Goal: Information Seeking & Learning: Learn about a topic

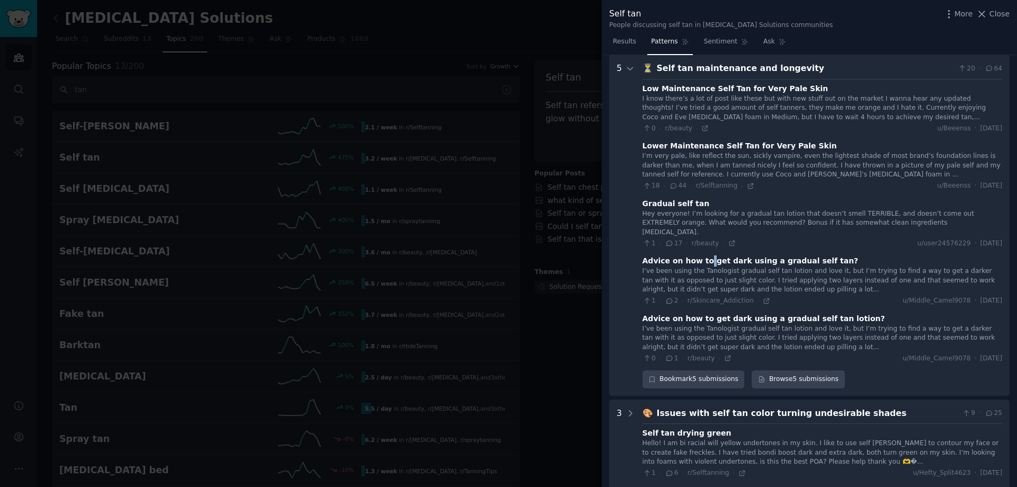
scroll to position [706, 0]
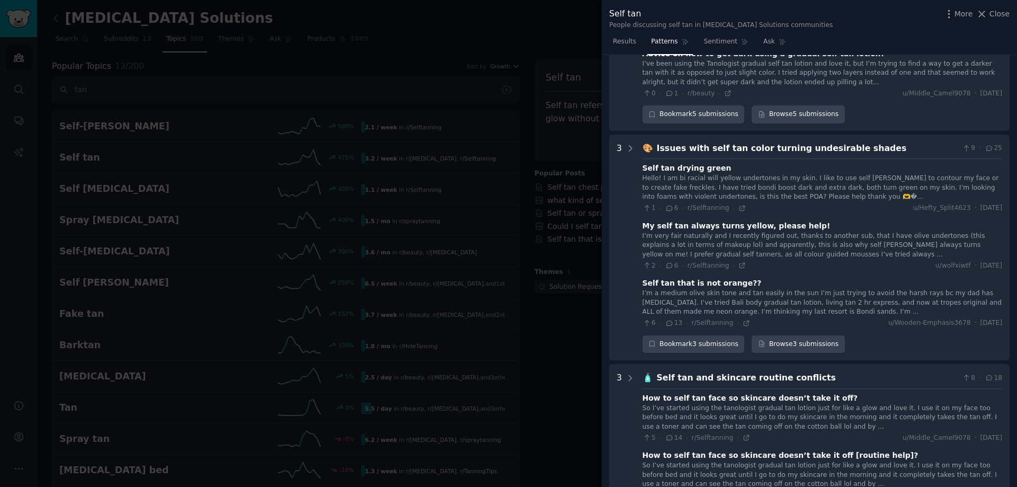
click at [873, 142] on div "Issues with self tan color turning undesirable shades" at bounding box center [807, 148] width 301 height 13
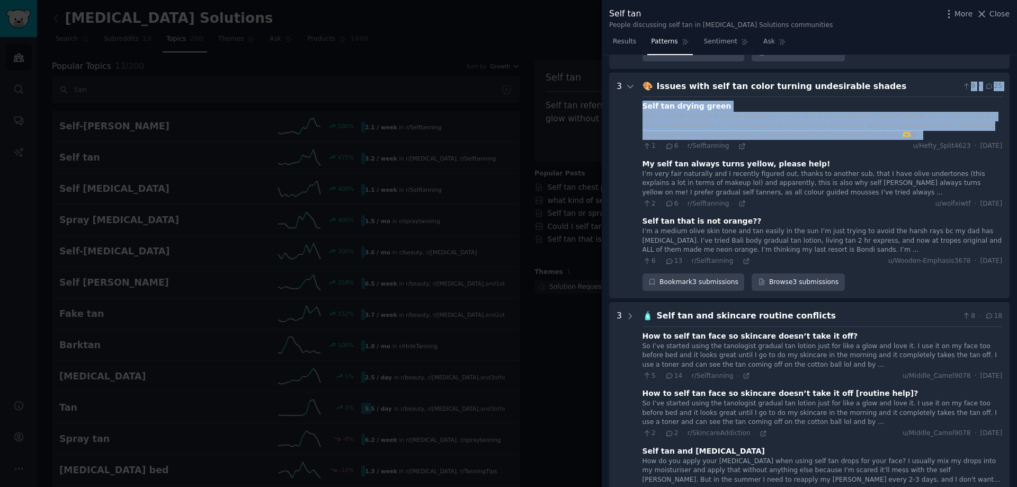
scroll to position [777, 0]
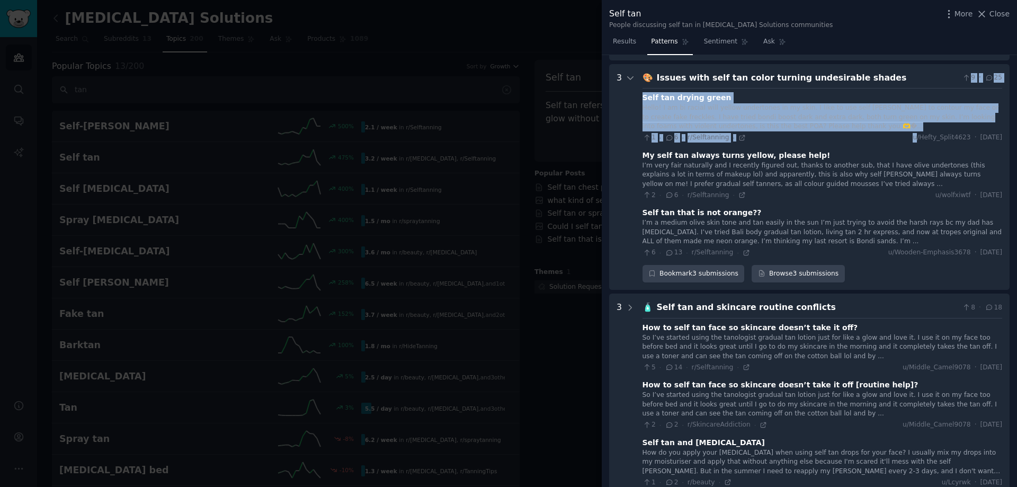
drag, startPoint x: 872, startPoint y: 135, endPoint x: 845, endPoint y: 72, distance: 68.1
click at [832, 126] on div "🎨 Issues with self tan color turning undesirable shades 9 · 25 Self tan drying …" at bounding box center [823, 177] width 360 height 211
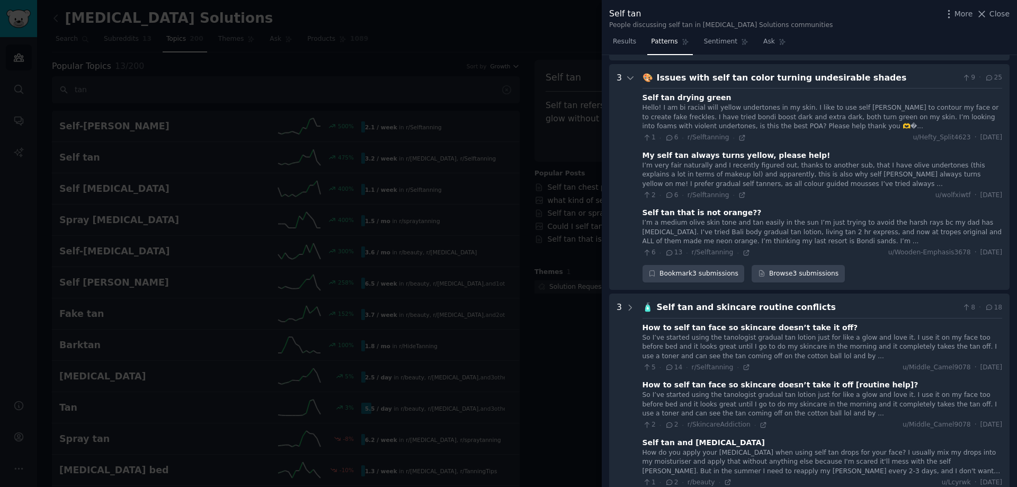
click at [751, 72] on div "Issues with self tan color turning undesirable shades" at bounding box center [807, 78] width 301 height 13
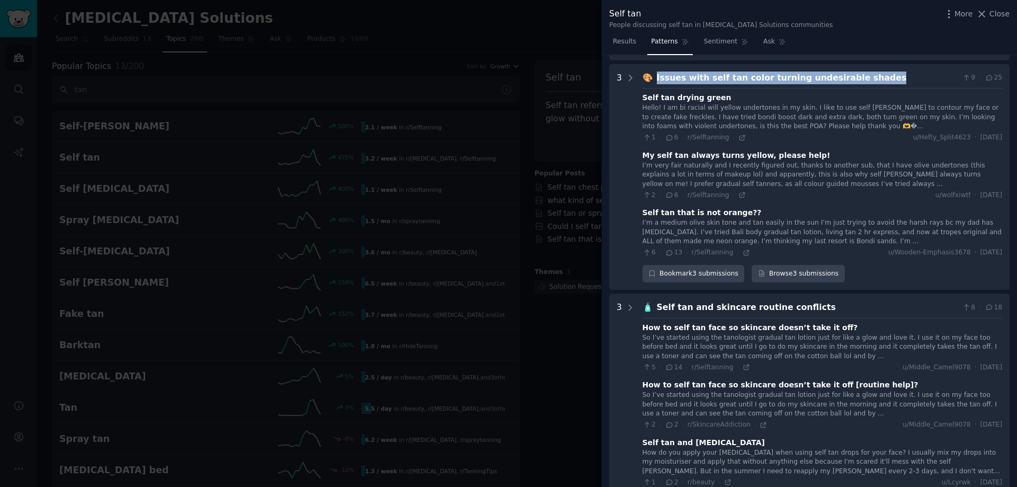
drag, startPoint x: 657, startPoint y: 70, endPoint x: 865, endPoint y: 69, distance: 207.7
click at [865, 72] on div "Issues with self tan color turning undesirable shades" at bounding box center [807, 78] width 301 height 13
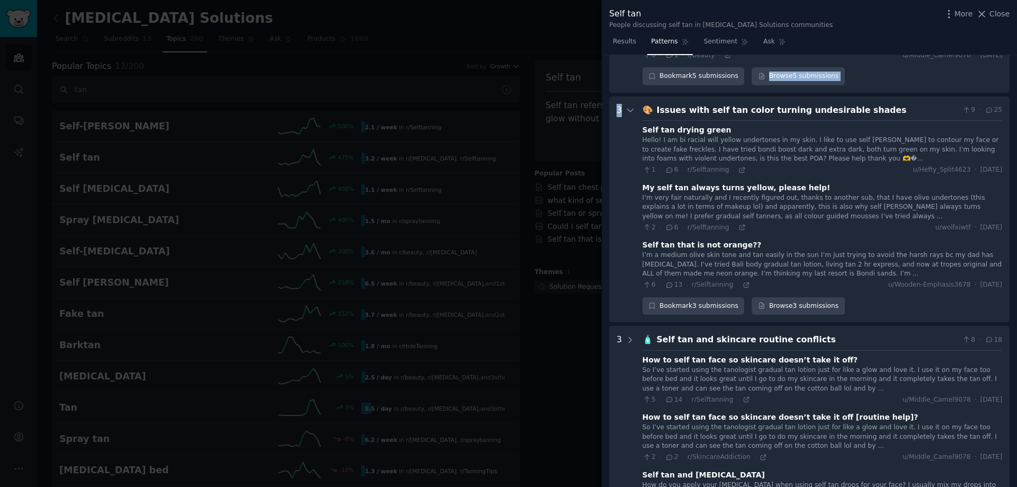
scroll to position [741, 0]
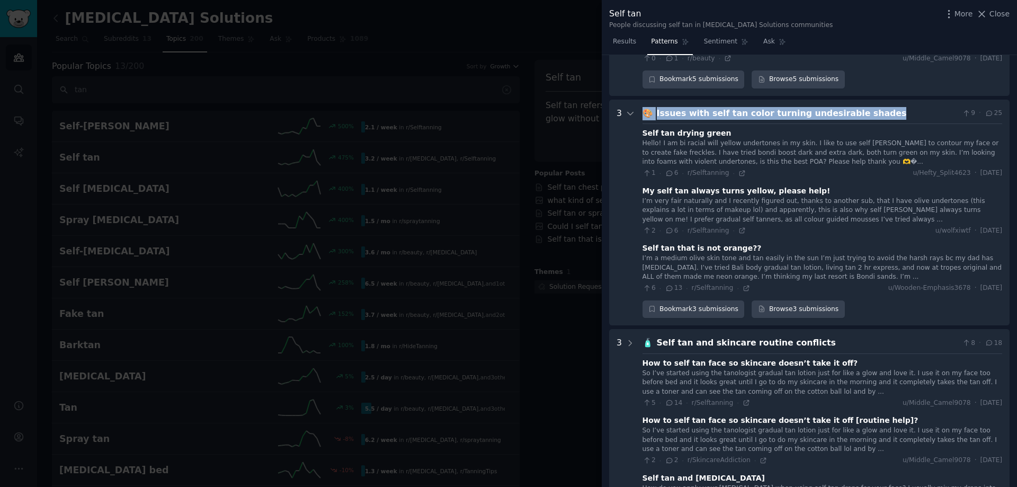
drag, startPoint x: 644, startPoint y: 73, endPoint x: 881, endPoint y: 102, distance: 239.2
click at [881, 107] on div "🎨 Issues with self tan color turning undesirable shades 9 · 25" at bounding box center [823, 113] width 360 height 13
copy div "🎨 Issues with self tan color turning undesirable shades"
click at [740, 171] on icon at bounding box center [742, 173] width 5 height 5
click at [739, 227] on icon at bounding box center [742, 230] width 7 height 7
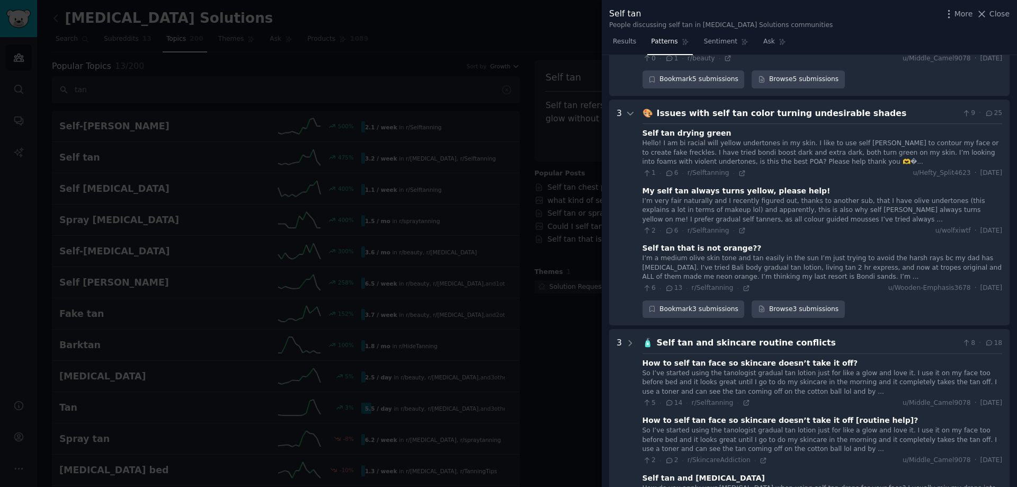
click at [684, 198] on div "I’m very fair naturally and I recently figured out, thanks to another sub, that…" at bounding box center [823, 211] width 360 height 28
click at [704, 265] on div "I’m a medium olive skin tone and tan easily in the sun I’m just trying to avoid…" at bounding box center [823, 268] width 360 height 28
click at [744, 286] on icon at bounding box center [746, 288] width 5 height 5
drag, startPoint x: 819, startPoint y: 330, endPoint x: 644, endPoint y: 333, distance: 174.9
click at [644, 336] on div "🧴 Self tan and skincare routine conflicts 8 · 18" at bounding box center [823, 342] width 360 height 13
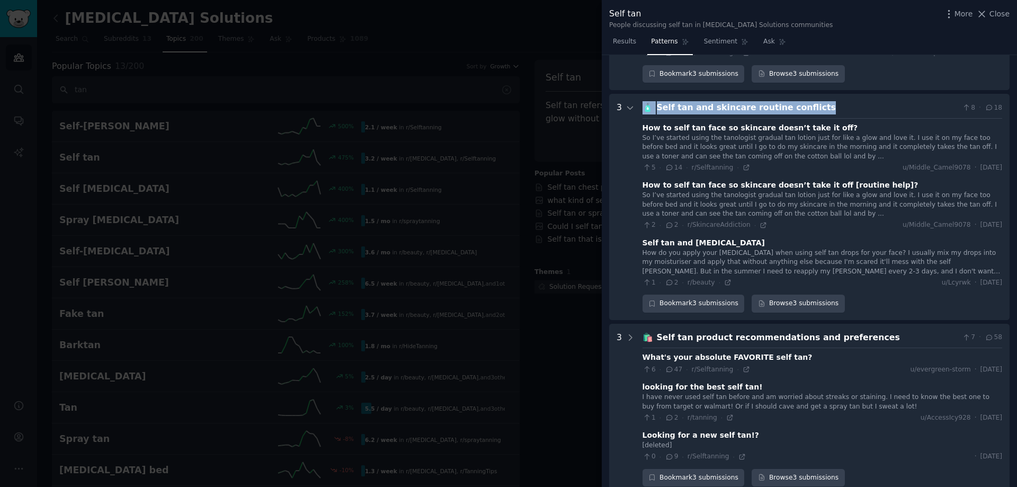
scroll to position [1006, 0]
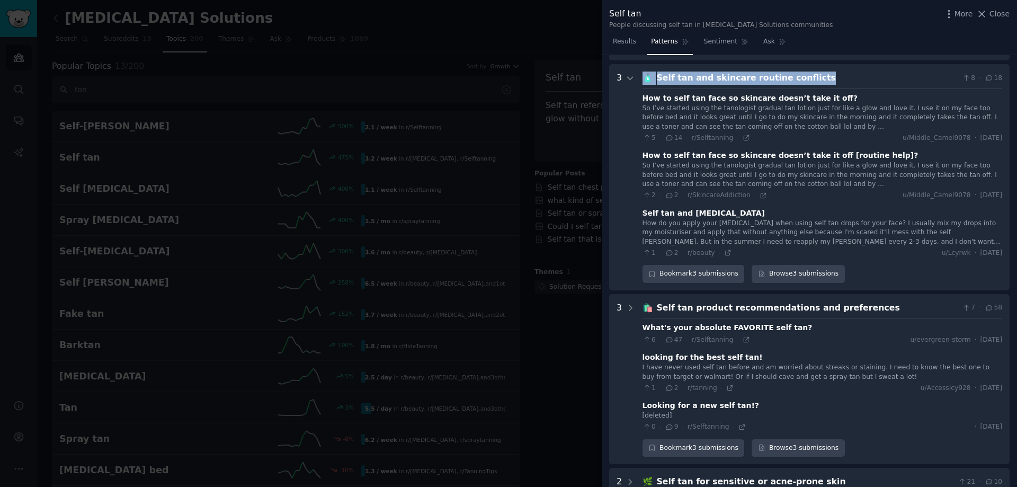
copy div "🧴 Self tan and skincare routine conflicts"
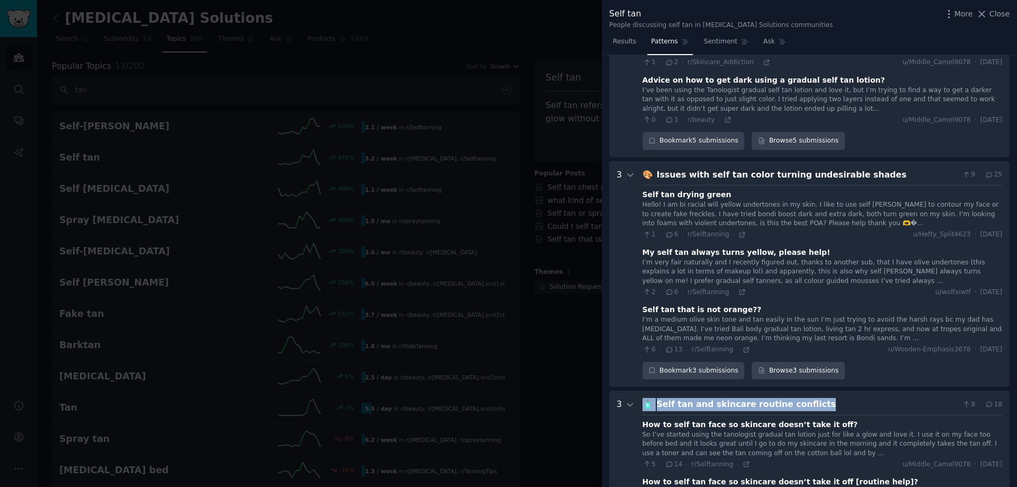
scroll to position [945, 0]
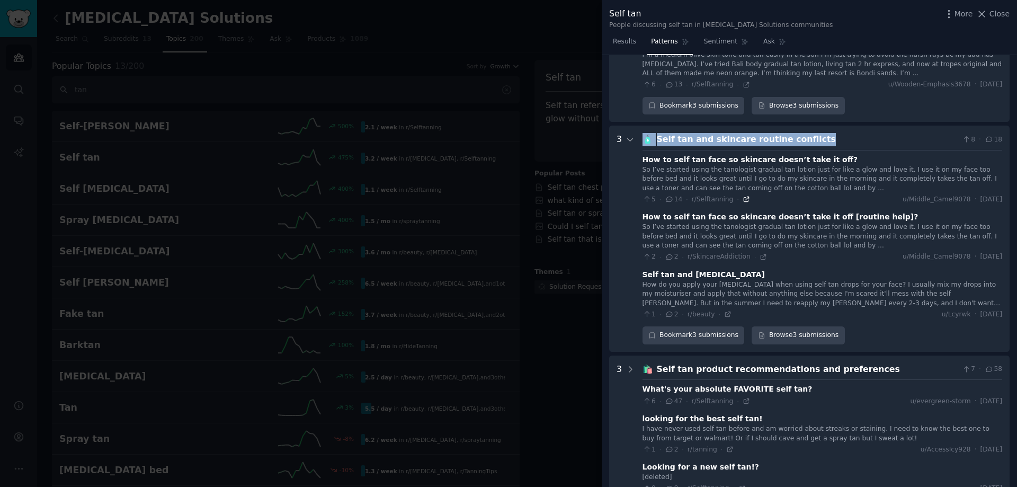
click at [744, 197] on icon at bounding box center [746, 199] width 5 height 5
click at [760, 253] on icon at bounding box center [763, 256] width 7 height 7
click at [725, 312] on icon at bounding box center [727, 314] width 5 height 5
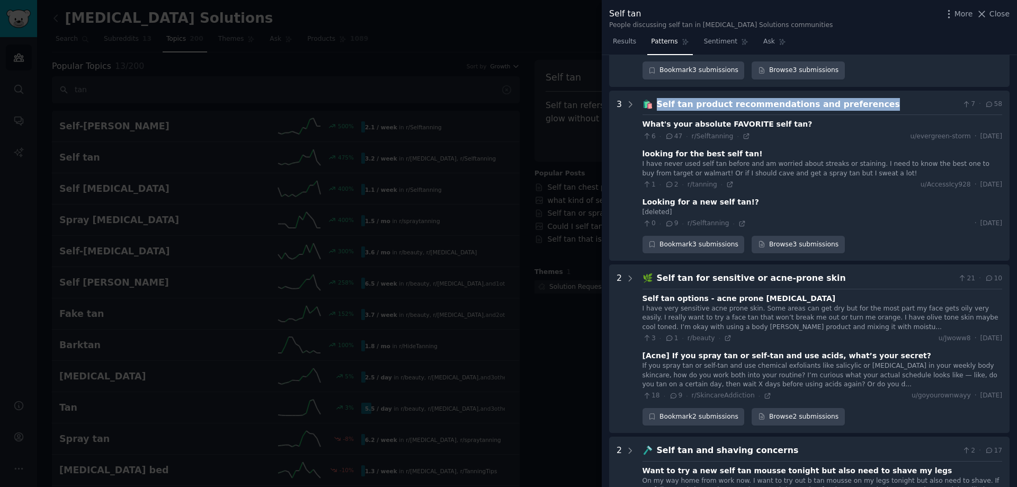
drag, startPoint x: 878, startPoint y: 95, endPoint x: 656, endPoint y: 88, distance: 222.1
click at [656, 98] on div "🛍️ Self tan product recommendations and preferences 7 · 58" at bounding box center [823, 104] width 360 height 13
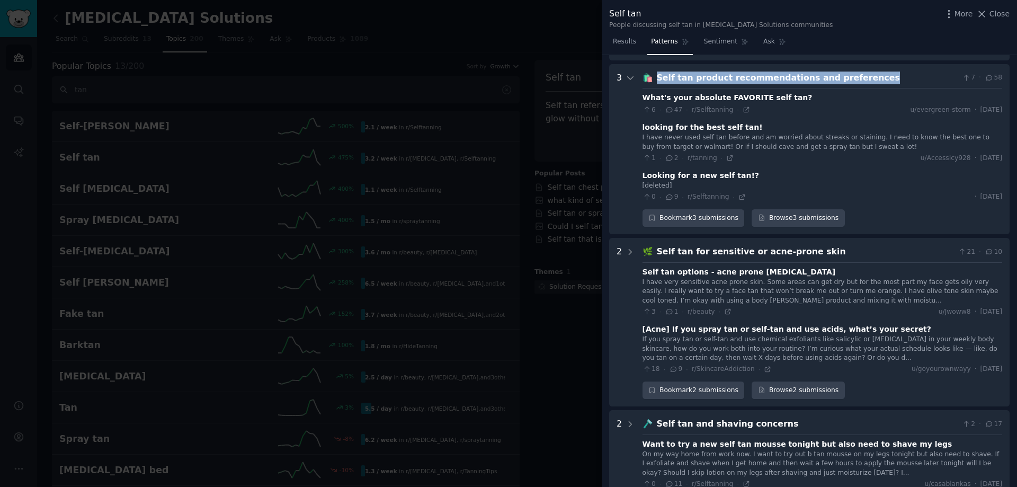
copy div "Self tan product recommendations and preferences"
click at [743, 106] on icon at bounding box center [746, 109] width 7 height 7
click at [739, 193] on icon at bounding box center [742, 196] width 7 height 7
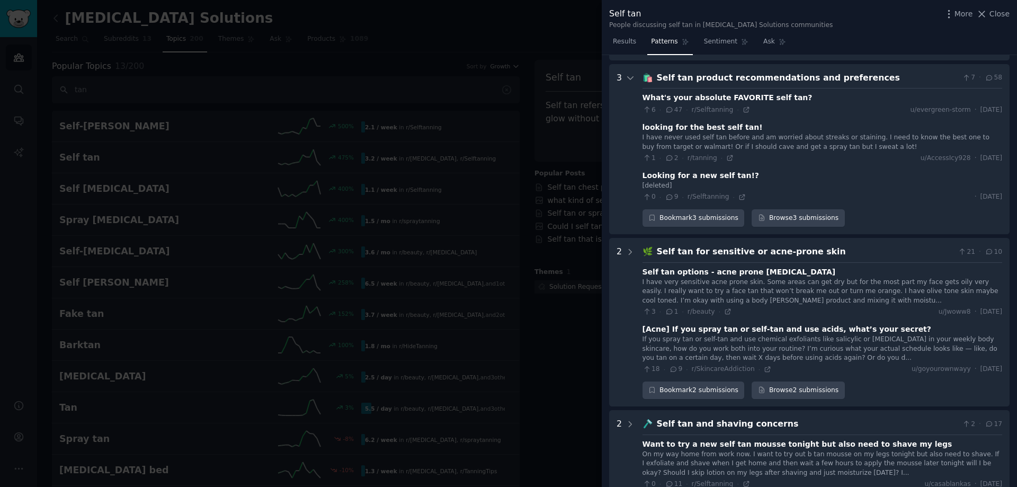
click at [715, 245] on div "Self tan for sensitive or acne-prone skin" at bounding box center [805, 251] width 297 height 13
click at [715, 245] on div "🌿 Self tan for sensitive or acne-prone skin 21 · 10 Self tan options - acne pro…" at bounding box center [823, 322] width 360 height 154
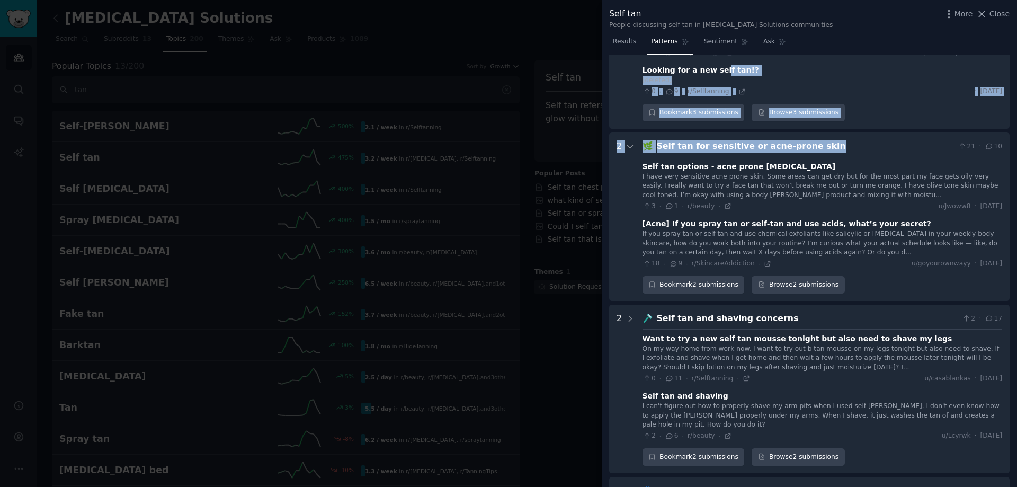
scroll to position [1331, 0]
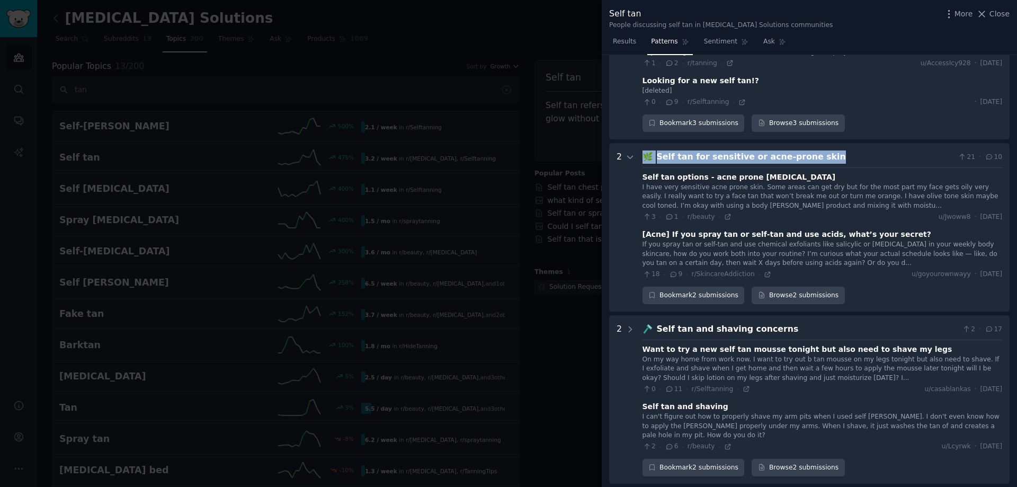
drag, startPoint x: 819, startPoint y: 68, endPoint x: 644, endPoint y: 147, distance: 192.1
click at [644, 150] on div "🌿 Self tan for sensitive or acne-prone skin 21 · 10" at bounding box center [823, 156] width 360 height 13
copy div "🌿 Self tan for sensitive or acne-prone skin"
click at [764, 271] on icon at bounding box center [767, 274] width 7 height 7
click at [627, 353] on div at bounding box center [631, 400] width 10 height 154
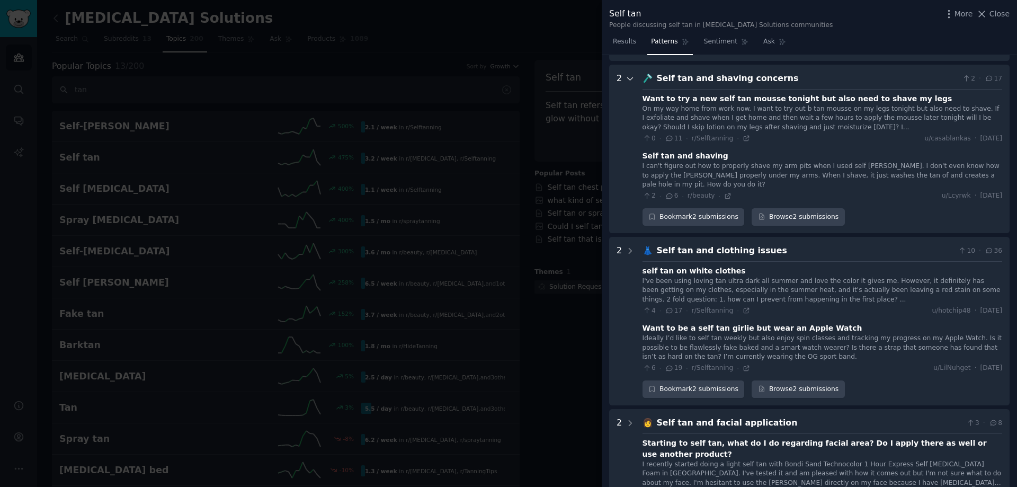
scroll to position [1582, 0]
click at [626, 74] on icon at bounding box center [631, 79] width 10 height 10
click at [631, 75] on icon at bounding box center [630, 77] width 3 height 5
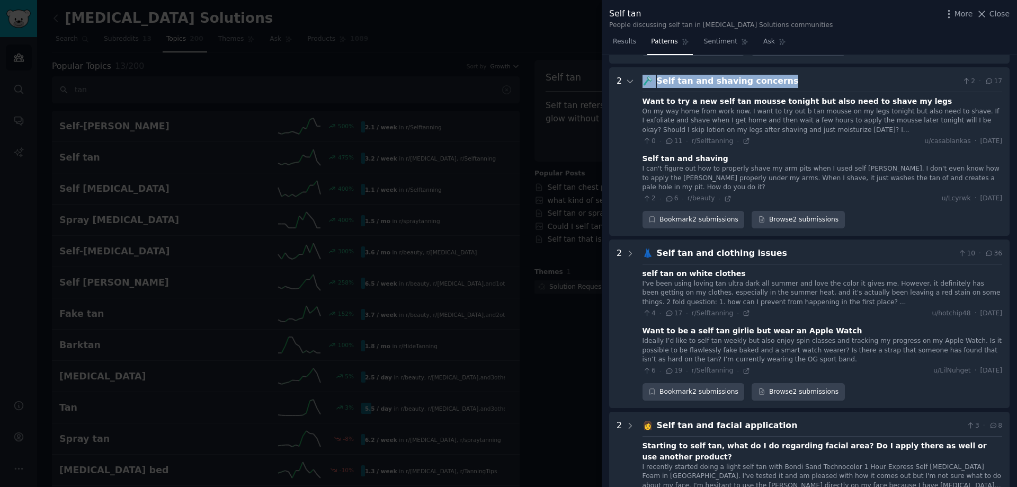
drag, startPoint x: 777, startPoint y: 70, endPoint x: 642, endPoint y: 66, distance: 135.2
click at [643, 75] on div "🪒 Self tan and shaving concerns 2 · 17" at bounding box center [823, 81] width 360 height 13
copy div "🪒 Self tan and shaving concerns"
click at [743, 137] on icon at bounding box center [746, 140] width 7 height 7
click at [724, 195] on icon at bounding box center [727, 198] width 7 height 7
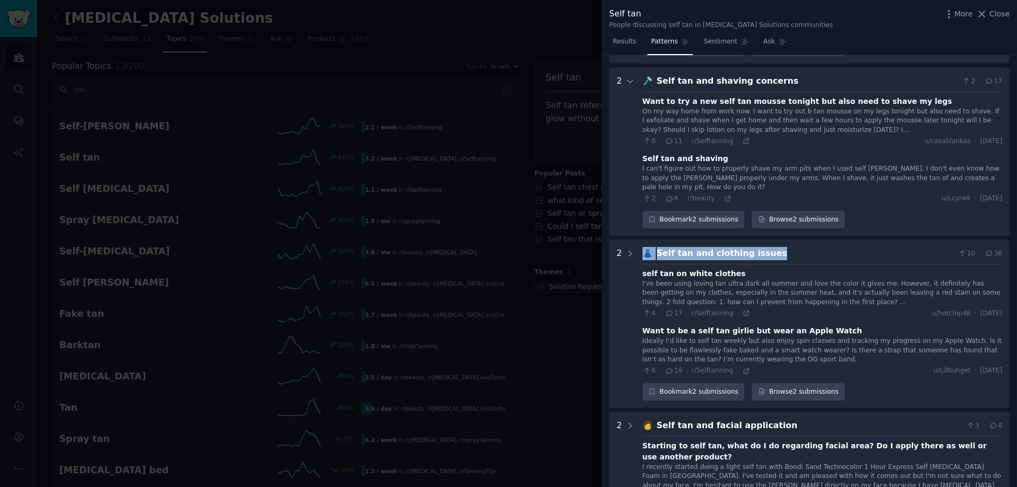
drag, startPoint x: 651, startPoint y: 236, endPoint x: 747, endPoint y: 232, distance: 96.5
click at [757, 247] on div "👗 Self tan and clothing issues 10 · 36" at bounding box center [823, 253] width 360 height 13
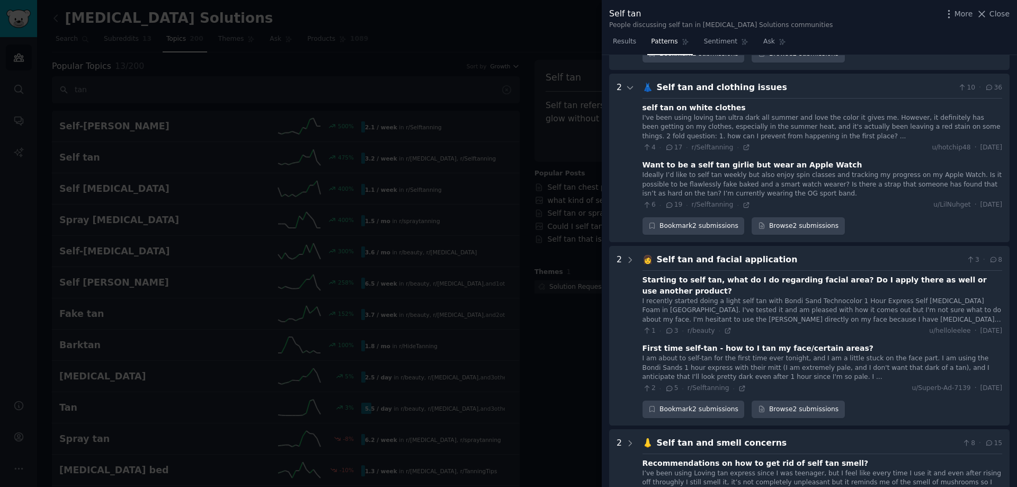
scroll to position [1745, 0]
drag, startPoint x: 747, startPoint y: 232, endPoint x: 769, endPoint y: 68, distance: 165.2
click at [769, 73] on issues "2 👗 Self tan and clothing issues 10 · 36 self tan on white clothes I've been us…" at bounding box center [809, 157] width 401 height 168
copy div "👗 Self tan and clothing issues"
click at [743, 143] on icon at bounding box center [746, 146] width 7 height 7
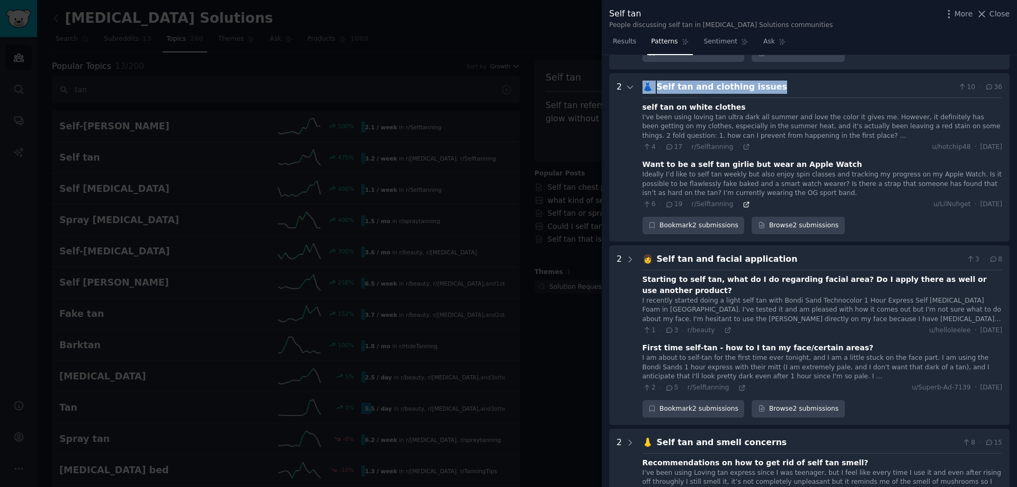
click at [744, 202] on icon at bounding box center [746, 204] width 5 height 5
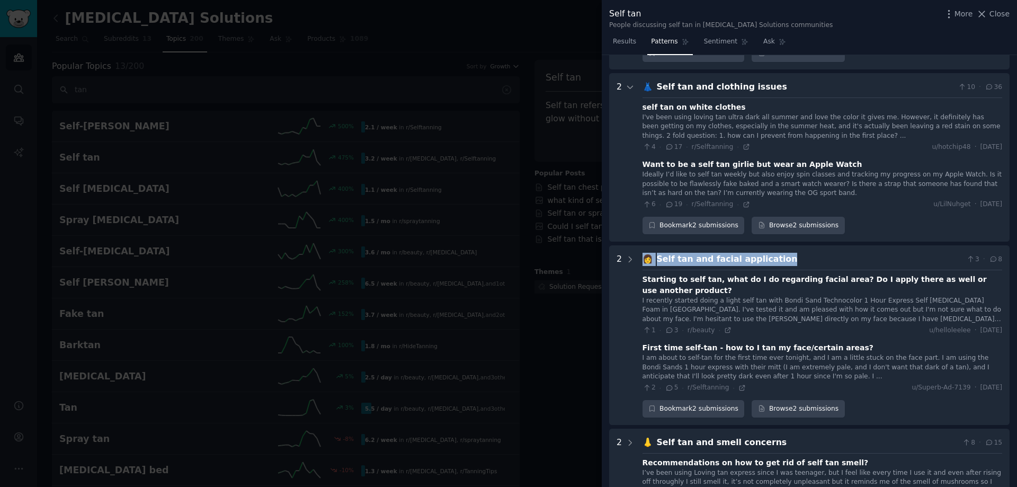
drag, startPoint x: 783, startPoint y: 242, endPoint x: 649, endPoint y: 244, distance: 134.1
click at [646, 253] on div "👩 Self tan and facial application 3 · 8" at bounding box center [823, 259] width 360 height 13
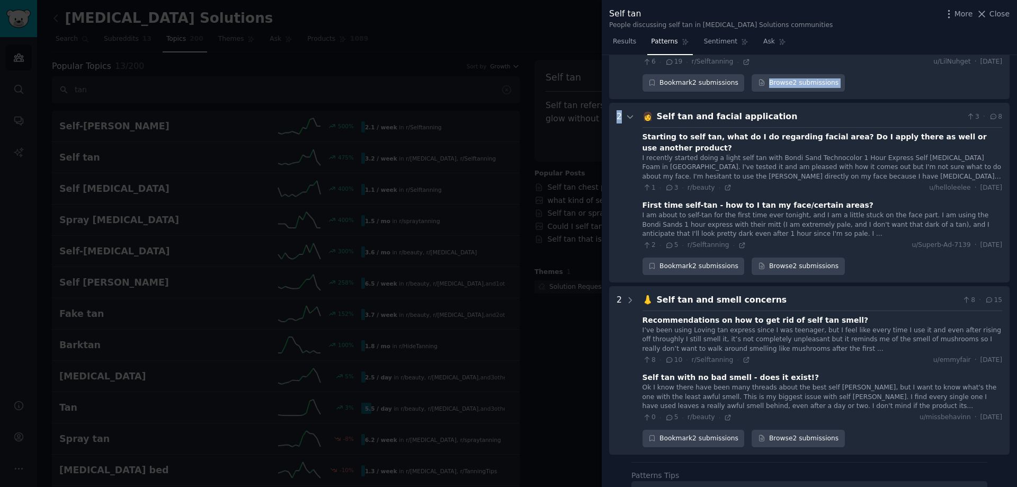
scroll to position [1887, 0]
drag, startPoint x: 654, startPoint y: 240, endPoint x: 778, endPoint y: 94, distance: 191.7
click at [778, 111] on div "👩 Self tan and facial application 3 · 8" at bounding box center [823, 117] width 360 height 13
copy div "👩 Self tan and facial application"
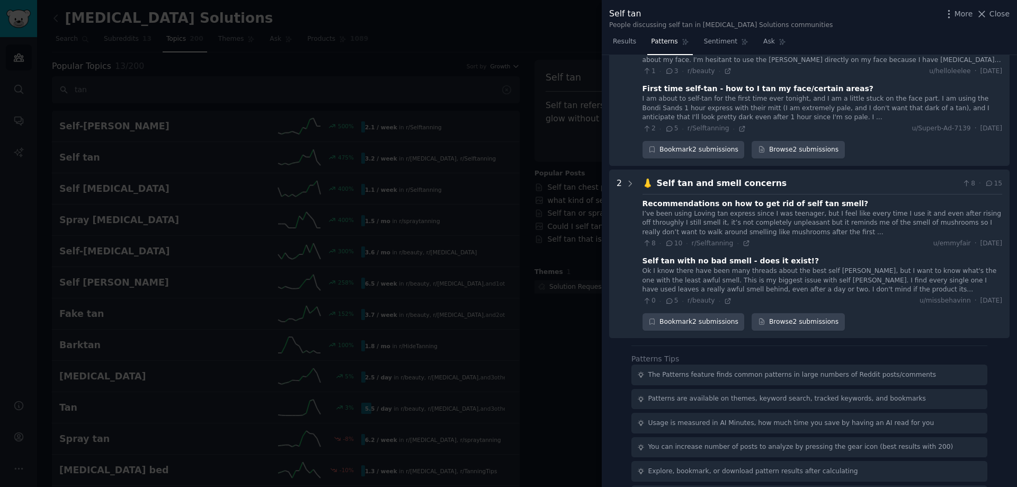
scroll to position [1739, 0]
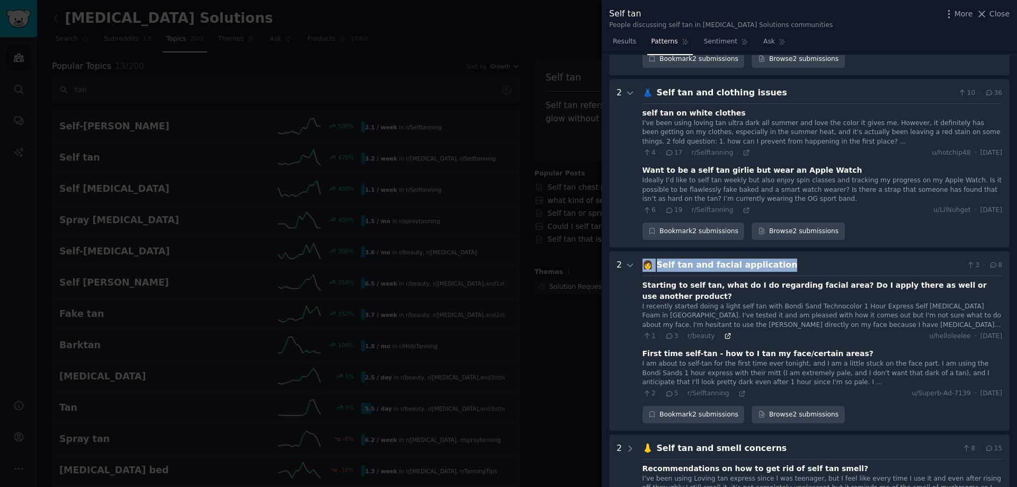
click at [724, 332] on icon at bounding box center [727, 335] width 7 height 7
click at [739, 390] on icon at bounding box center [742, 393] width 7 height 7
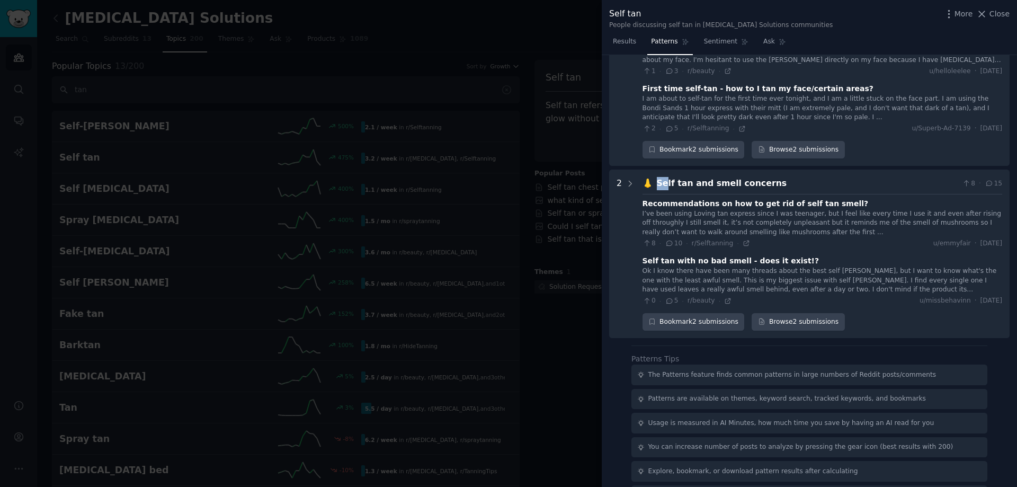
drag, startPoint x: 653, startPoint y: 150, endPoint x: 644, endPoint y: 156, distance: 10.7
click at [665, 177] on div "👃 Self tan and smell concerns 8 · 15" at bounding box center [823, 183] width 360 height 13
drag, startPoint x: 642, startPoint y: 155, endPoint x: 771, endPoint y: 148, distance: 129.5
click at [771, 177] on div "👃 Self tan and smell concerns 8 · 15" at bounding box center [823, 183] width 360 height 13
copy div "👃 Self tan and smell concerns"
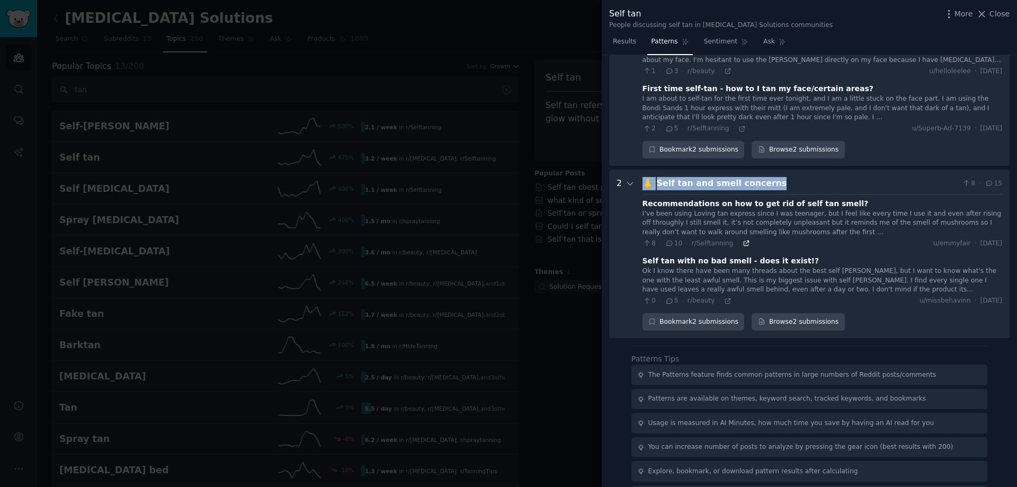
click at [743, 239] on icon at bounding box center [746, 242] width 7 height 7
click at [726, 296] on div "0 · 5 · r/beauty · u/missbehavinn · [DATE]" at bounding box center [823, 301] width 360 height 10
click at [724, 297] on icon at bounding box center [727, 300] width 7 height 7
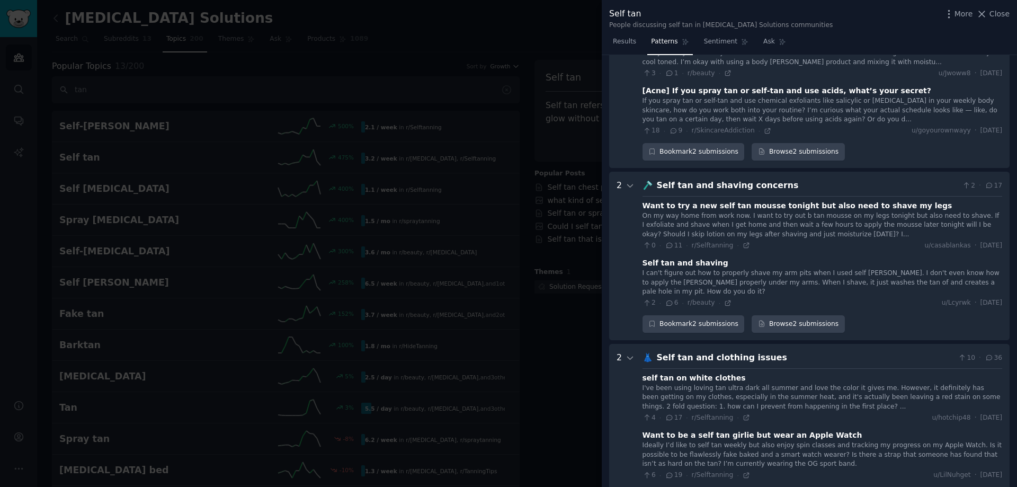
click at [538, 211] on div at bounding box center [508, 243] width 1017 height 487
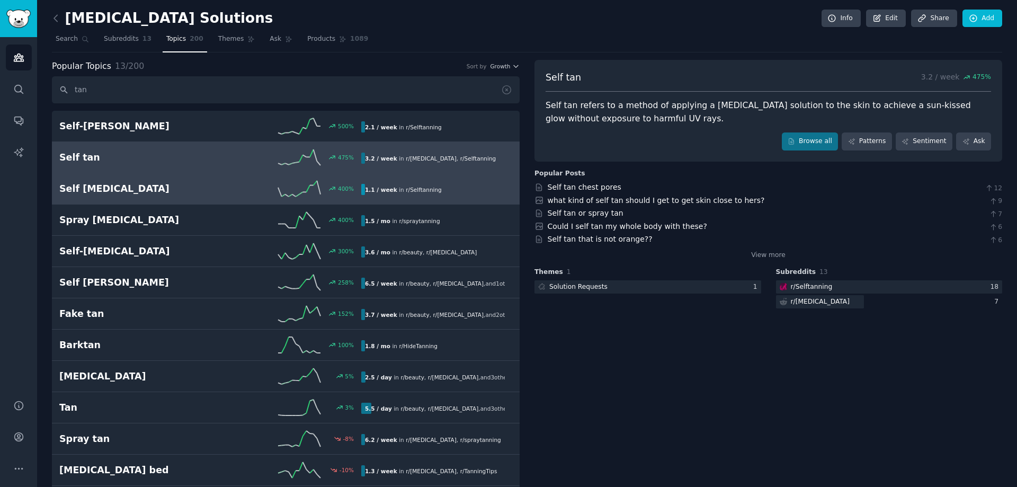
click at [100, 191] on h2 "Self [MEDICAL_DATA]" at bounding box center [134, 188] width 151 height 13
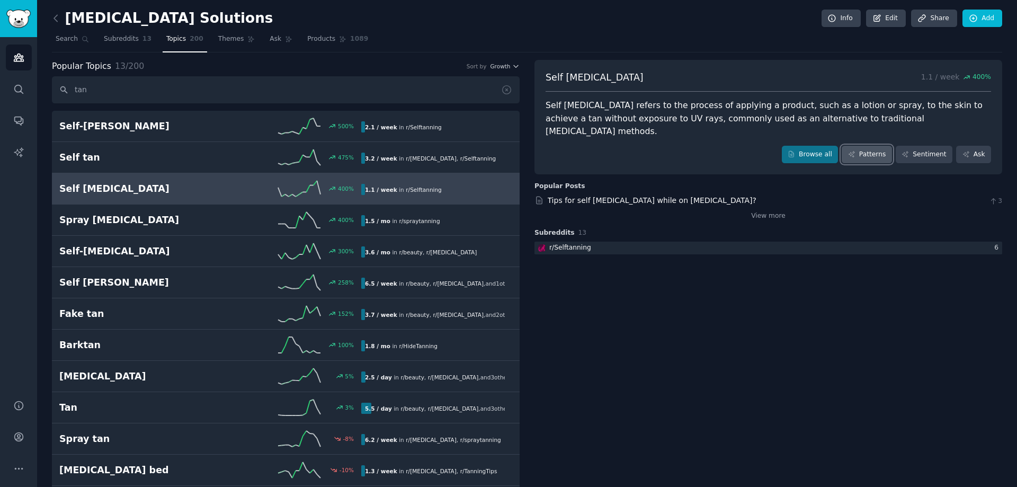
click at [876, 146] on link "Patterns" at bounding box center [867, 155] width 50 height 18
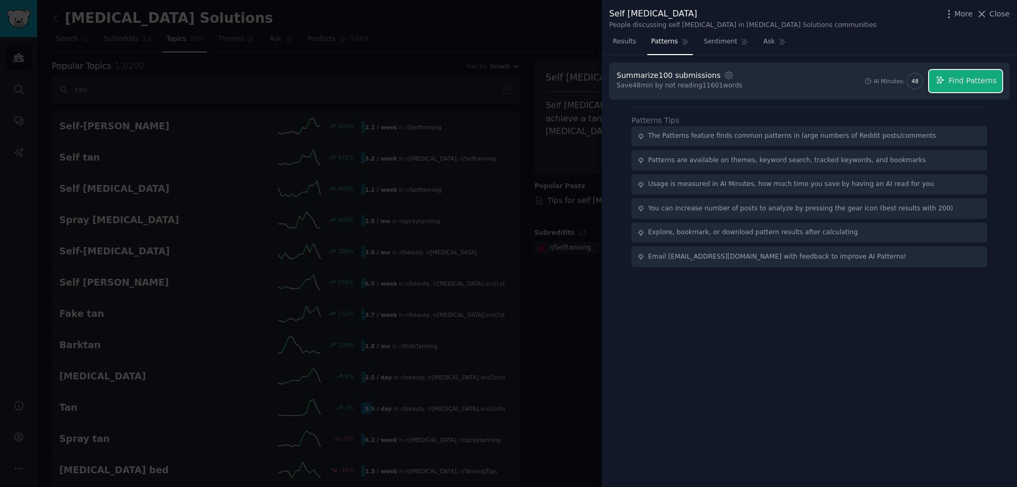
drag, startPoint x: 957, startPoint y: 79, endPoint x: 932, endPoint y: 195, distance: 118.3
click at [956, 81] on span "Find Patterns" at bounding box center [973, 80] width 48 height 11
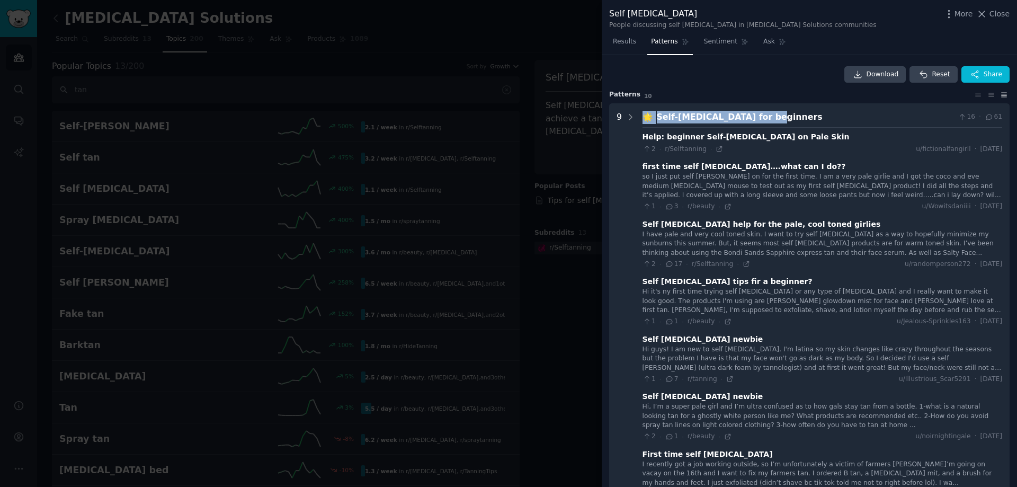
drag, startPoint x: 643, startPoint y: 113, endPoint x: 767, endPoint y: 119, distance: 124.7
click at [767, 119] on div "🌟 Self-[MEDICAL_DATA] for beginners 16 · 61" at bounding box center [823, 117] width 360 height 13
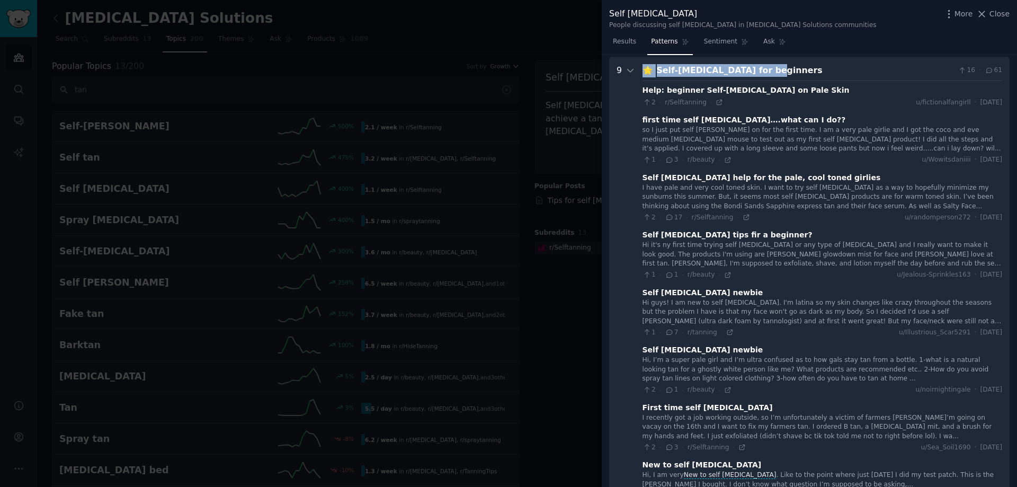
scroll to position [48, 0]
copy div "🌟 Self-[MEDICAL_DATA] for beginners"
click at [724, 159] on icon at bounding box center [727, 158] width 7 height 7
click at [743, 213] on icon at bounding box center [746, 215] width 7 height 7
click at [726, 327] on icon at bounding box center [729, 330] width 7 height 7
